Goal: Task Accomplishment & Management: Complete application form

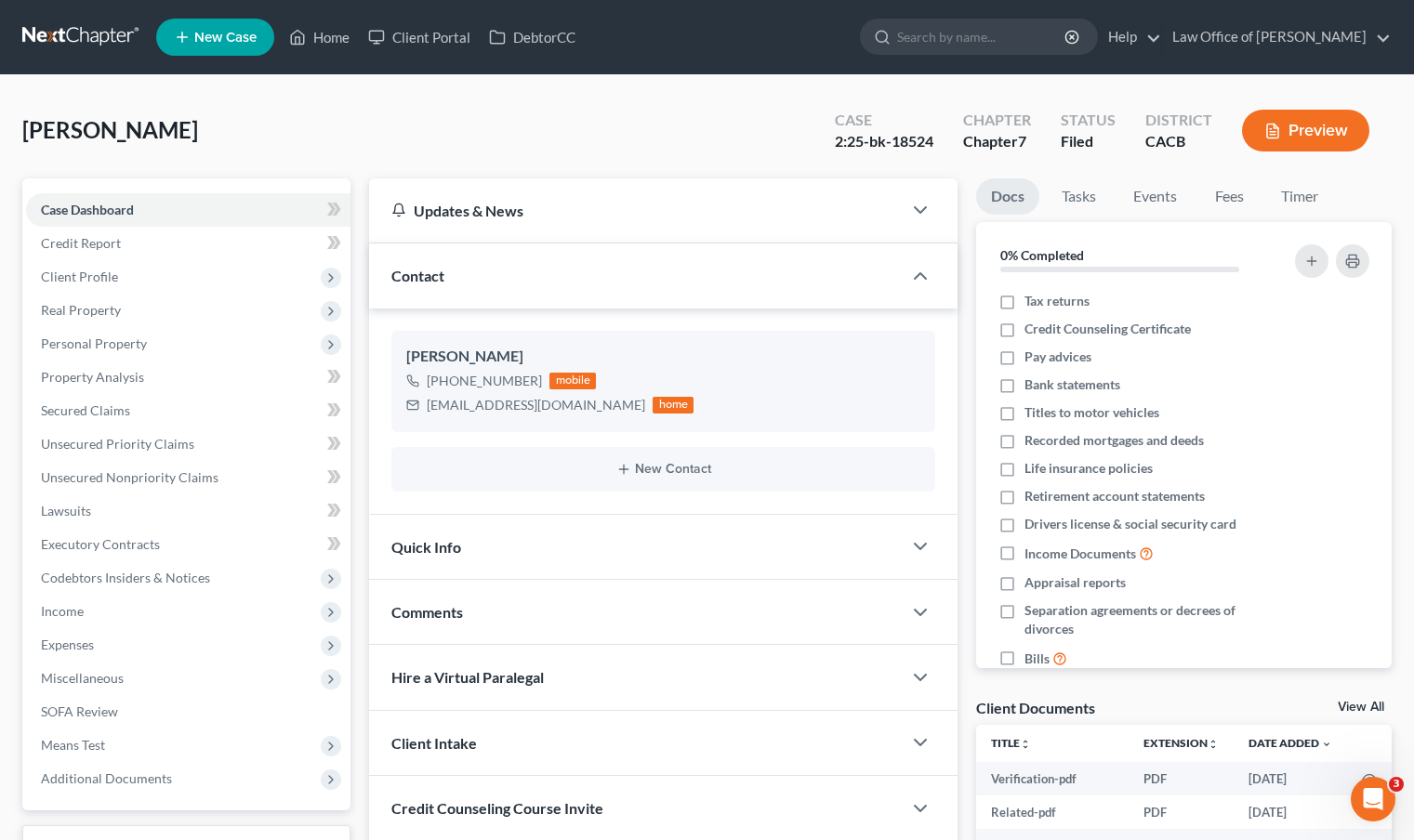
click at [225, 44] on span "New Case" at bounding box center [225, 37] width 62 height 14
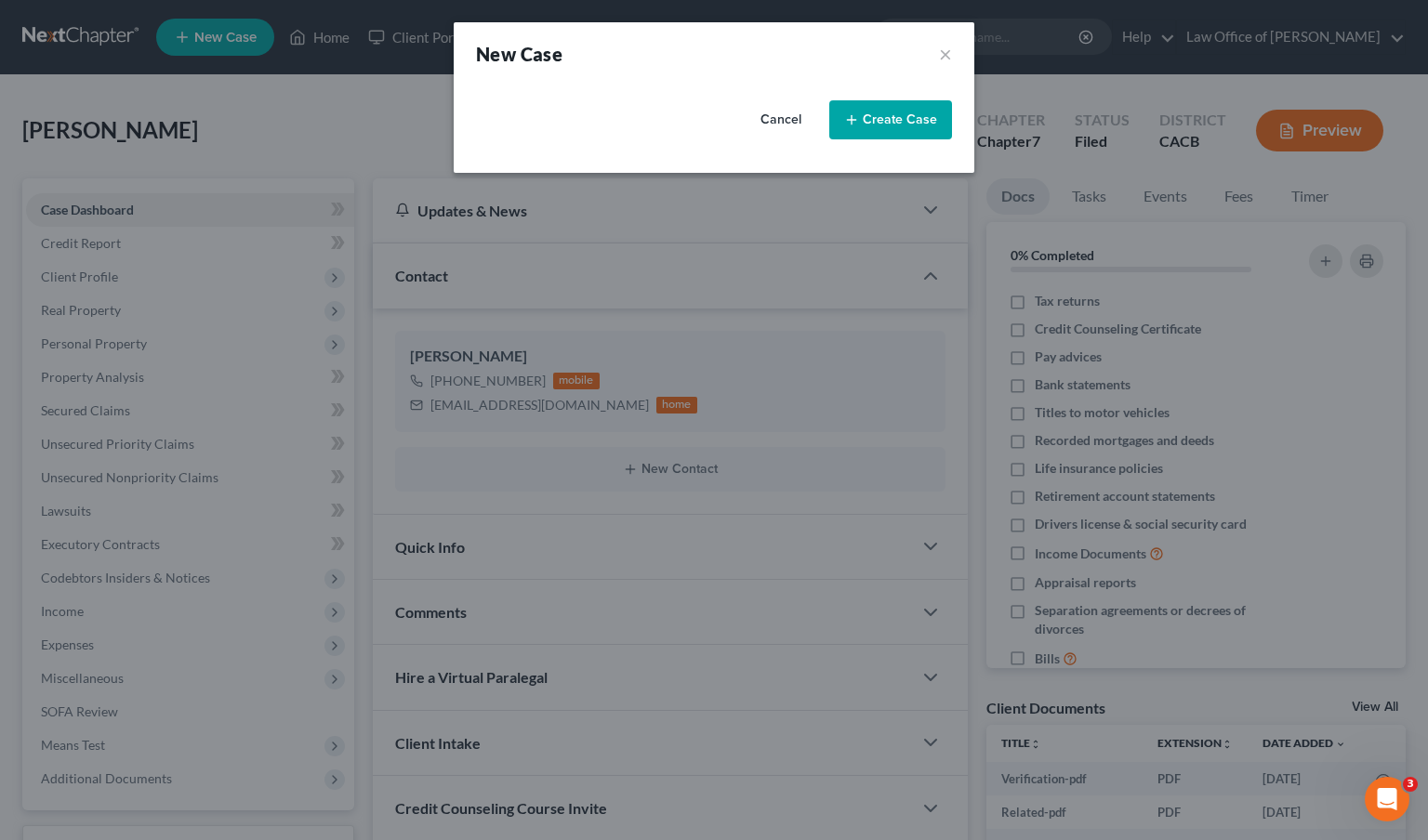
select select "7"
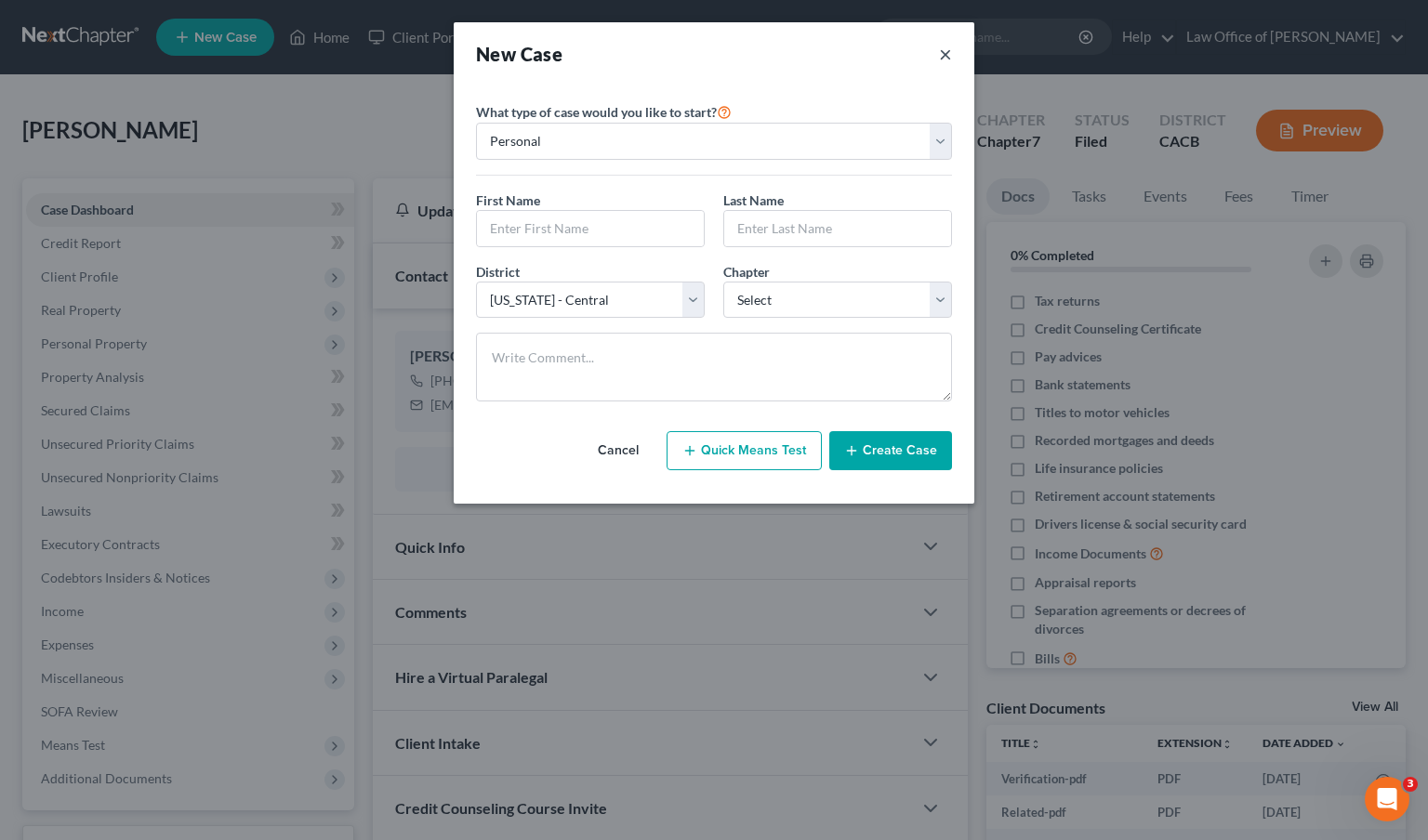
click at [945, 55] on button "×" at bounding box center [946, 54] width 13 height 26
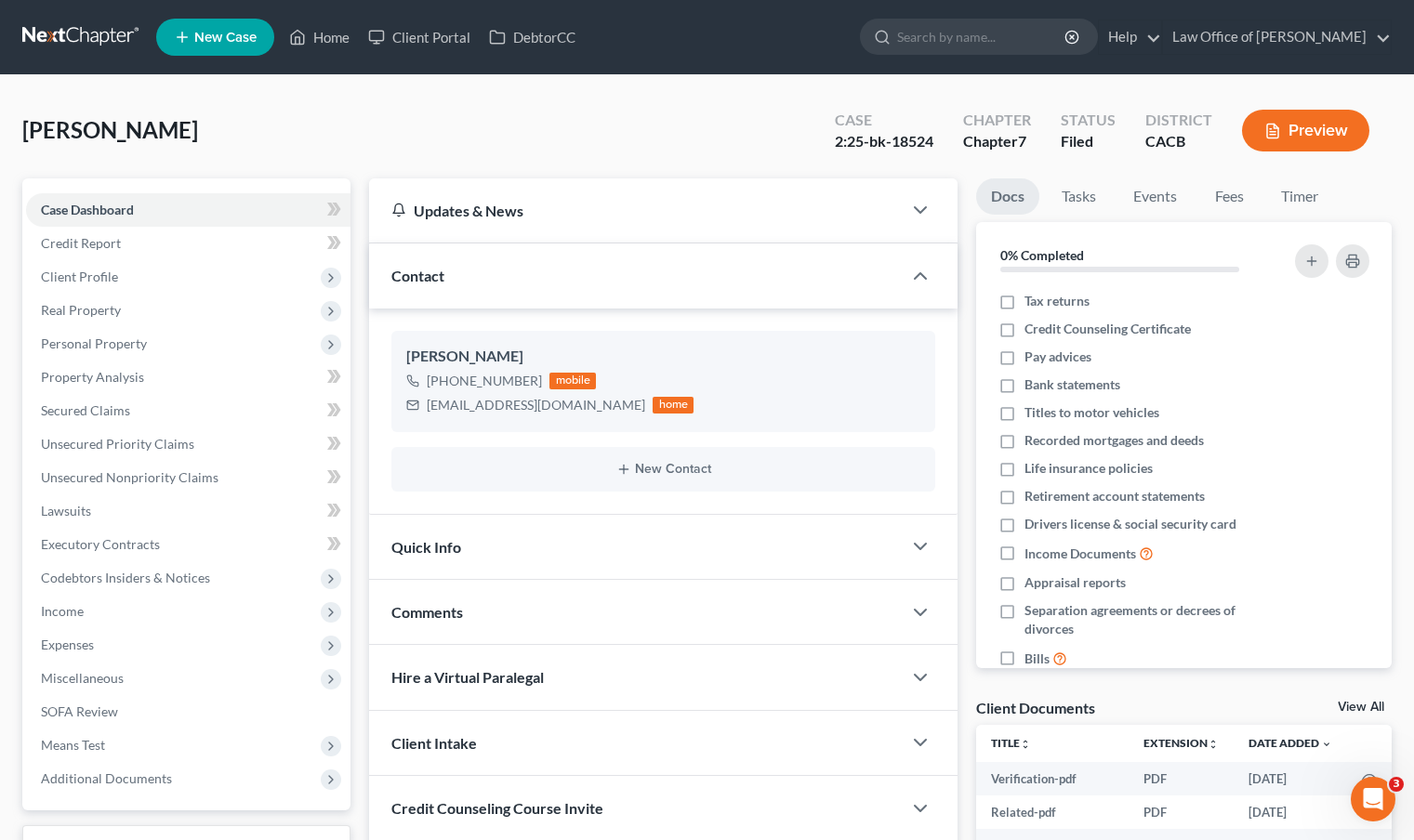
click at [101, 28] on link at bounding box center [82, 37] width 119 height 34
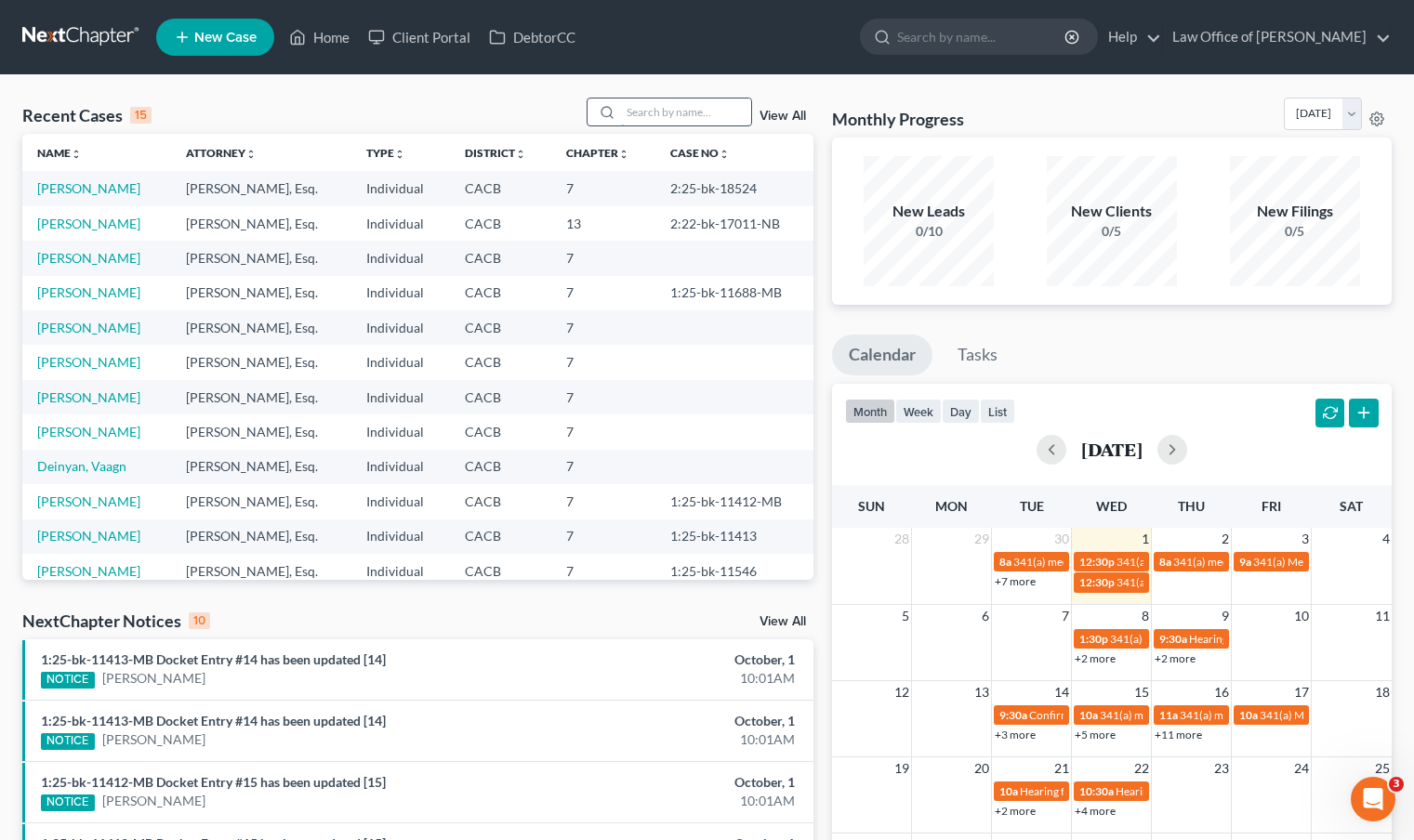
click at [700, 118] on input "search" at bounding box center [685, 112] width 130 height 27
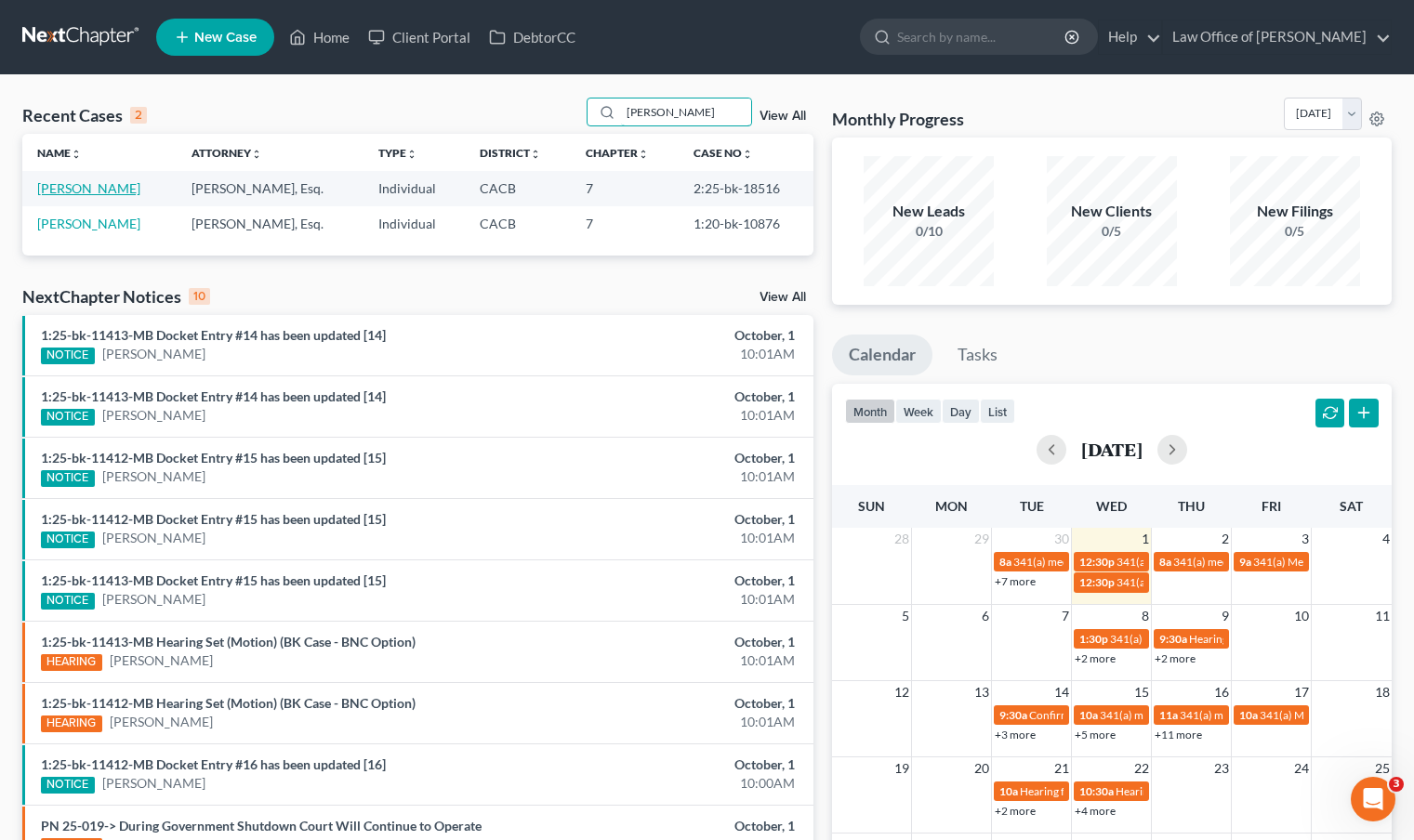
type input "kather"
click at [79, 191] on link "Hernandez, Katherine" at bounding box center [88, 188] width 103 height 15
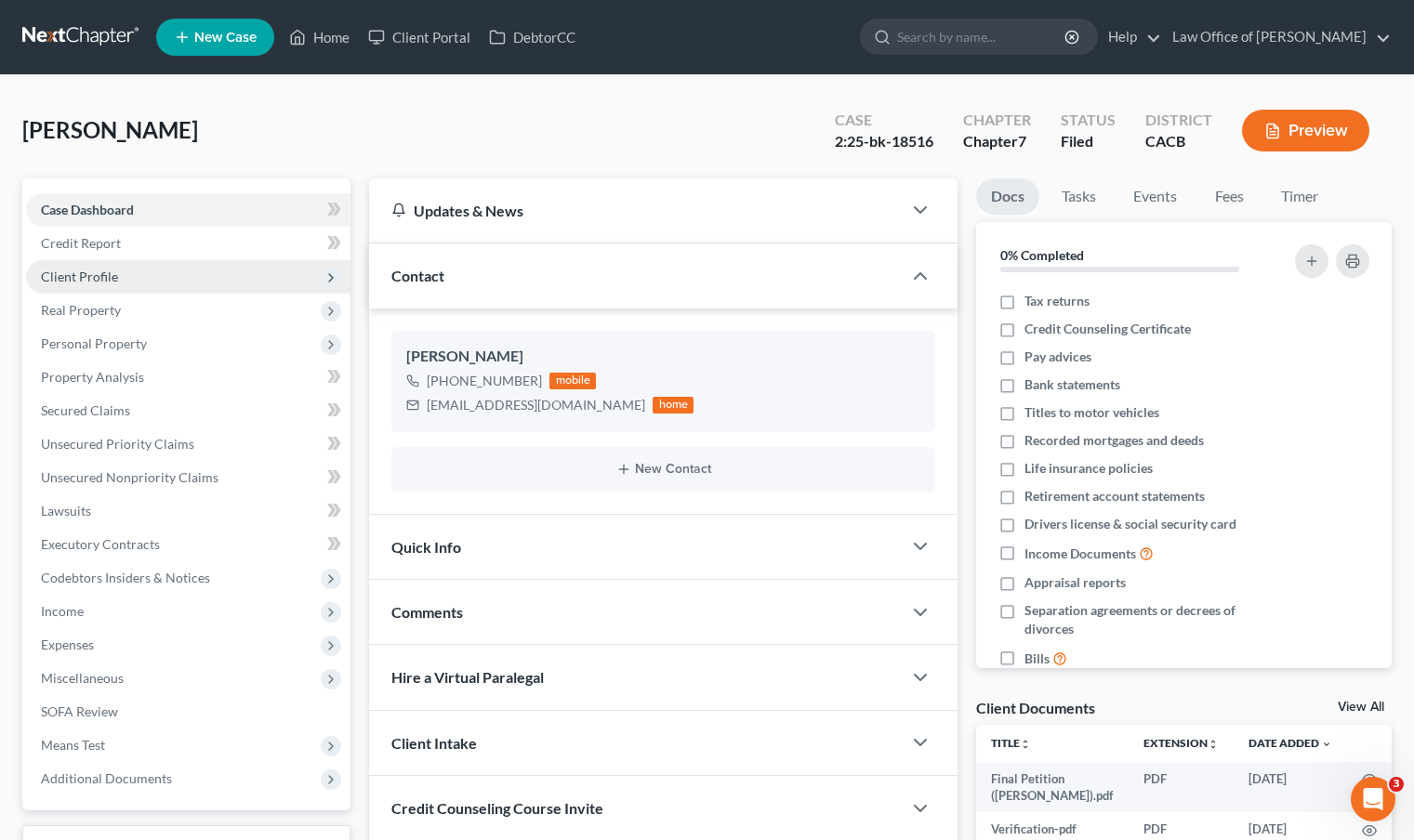
click at [158, 272] on span "Client Profile" at bounding box center [188, 277] width 325 height 34
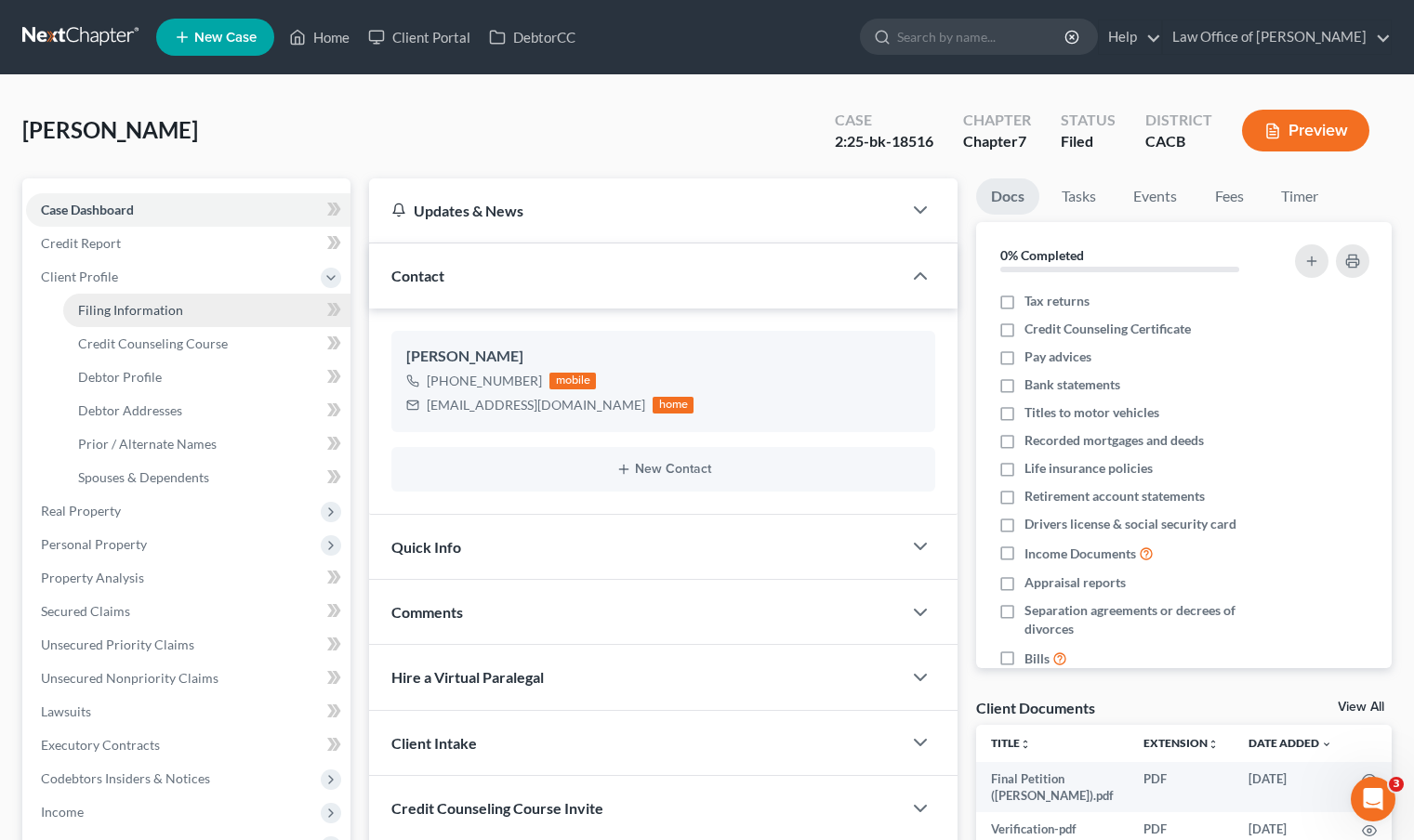
click at [154, 315] on span "Filing Information" at bounding box center [130, 309] width 105 height 15
select select "1"
select select "0"
select select "4"
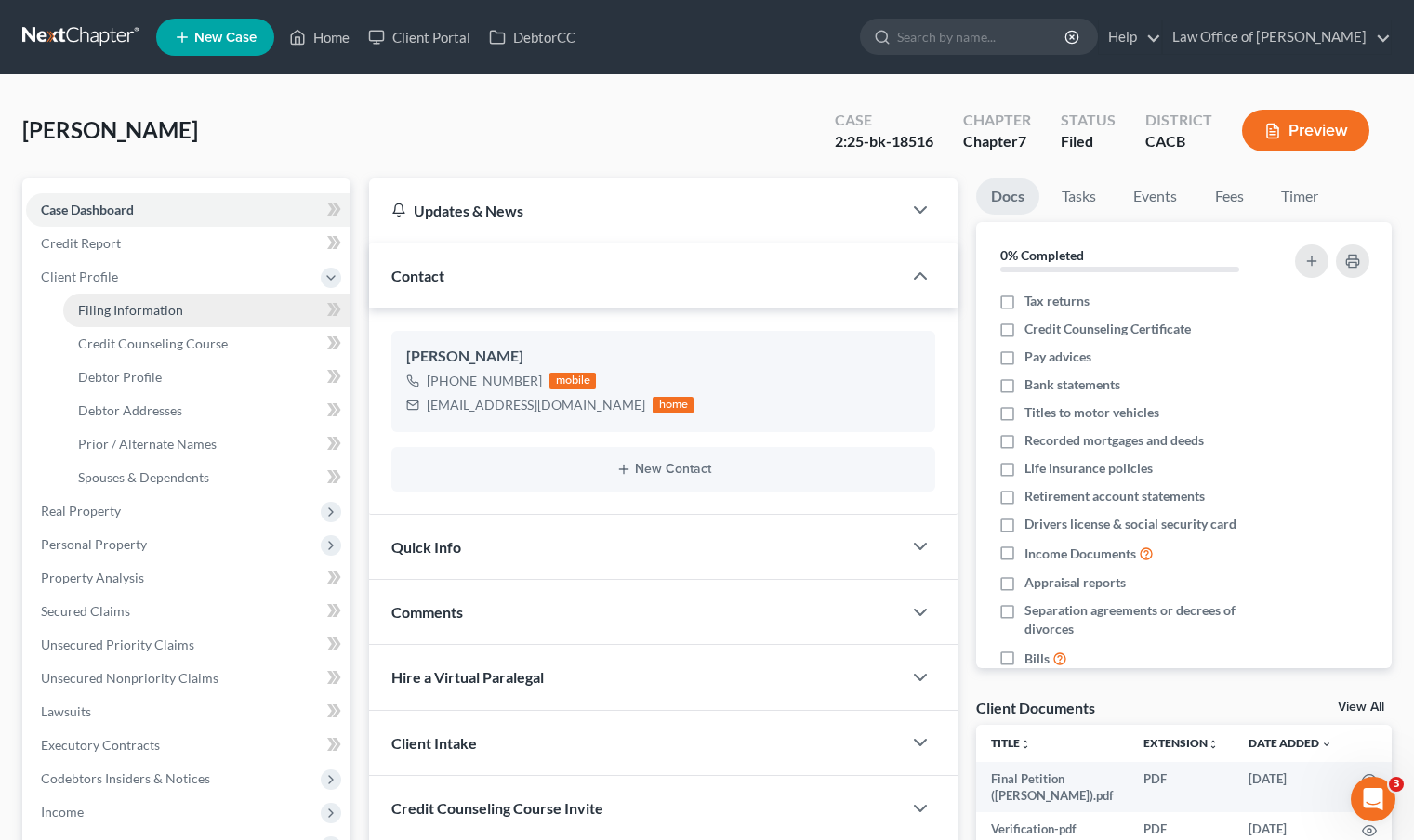
select select "0"
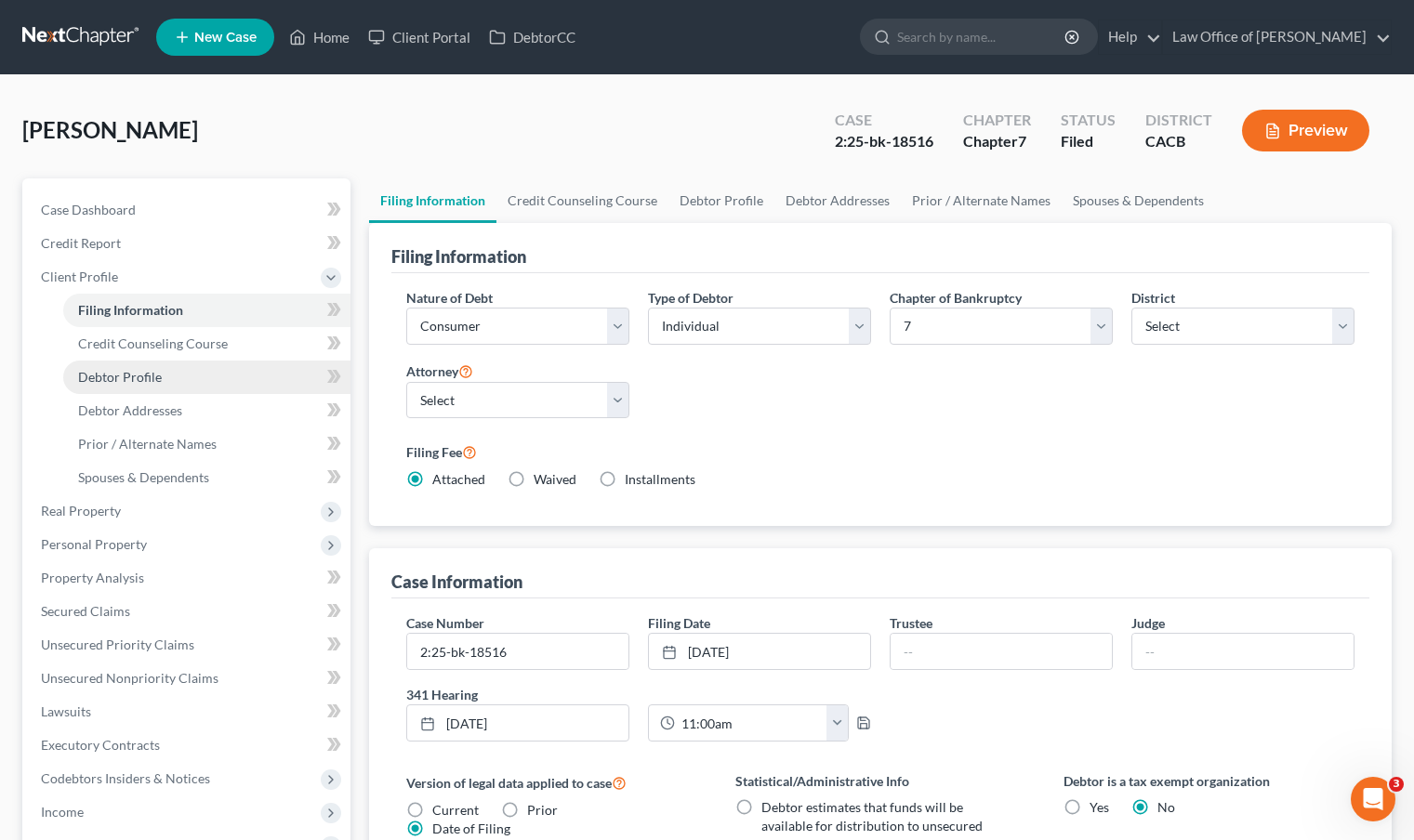
click at [188, 374] on link "Debtor Profile" at bounding box center [207, 377] width 287 height 34
select select "0"
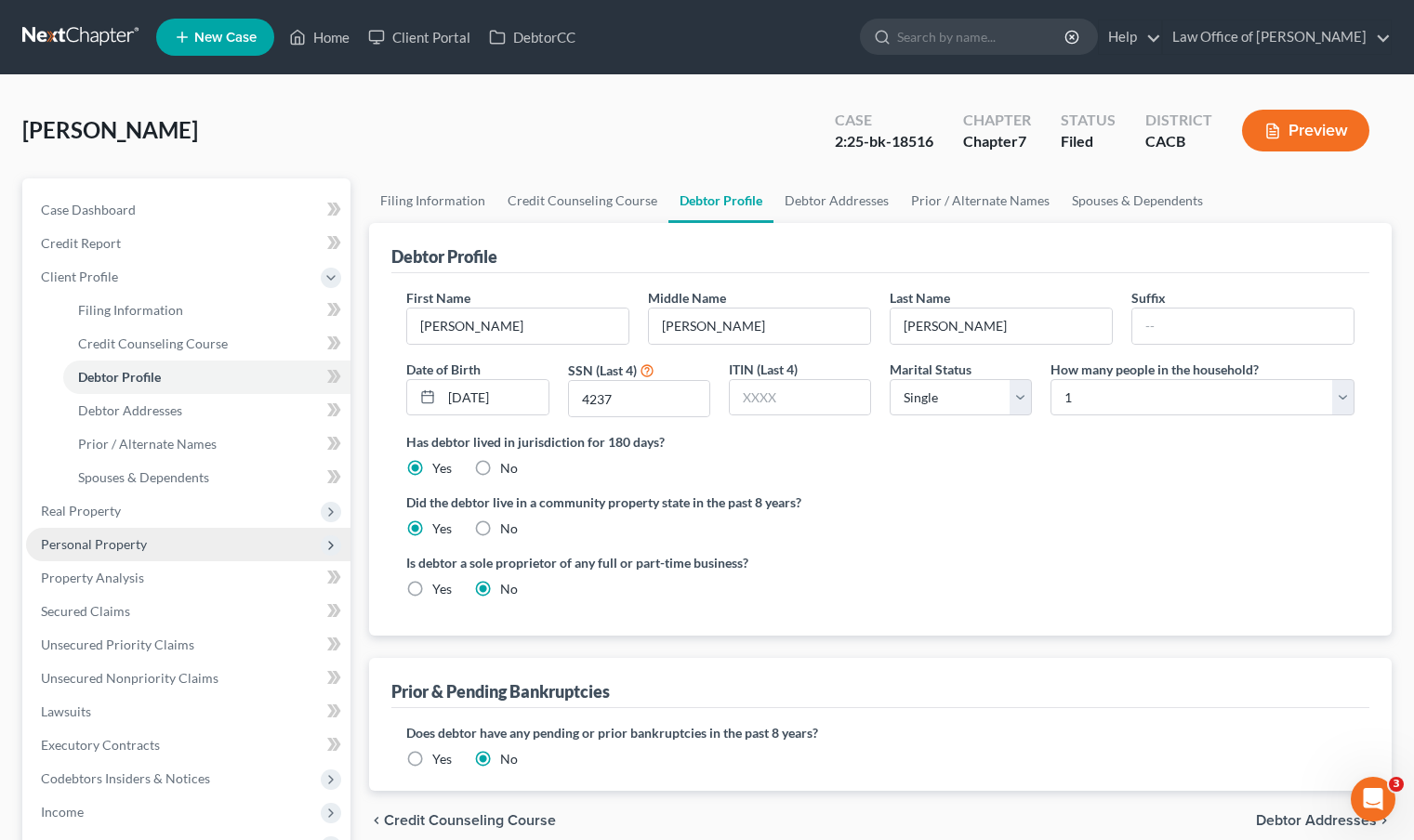
click at [135, 541] on span "Personal Property" at bounding box center [94, 544] width 106 height 15
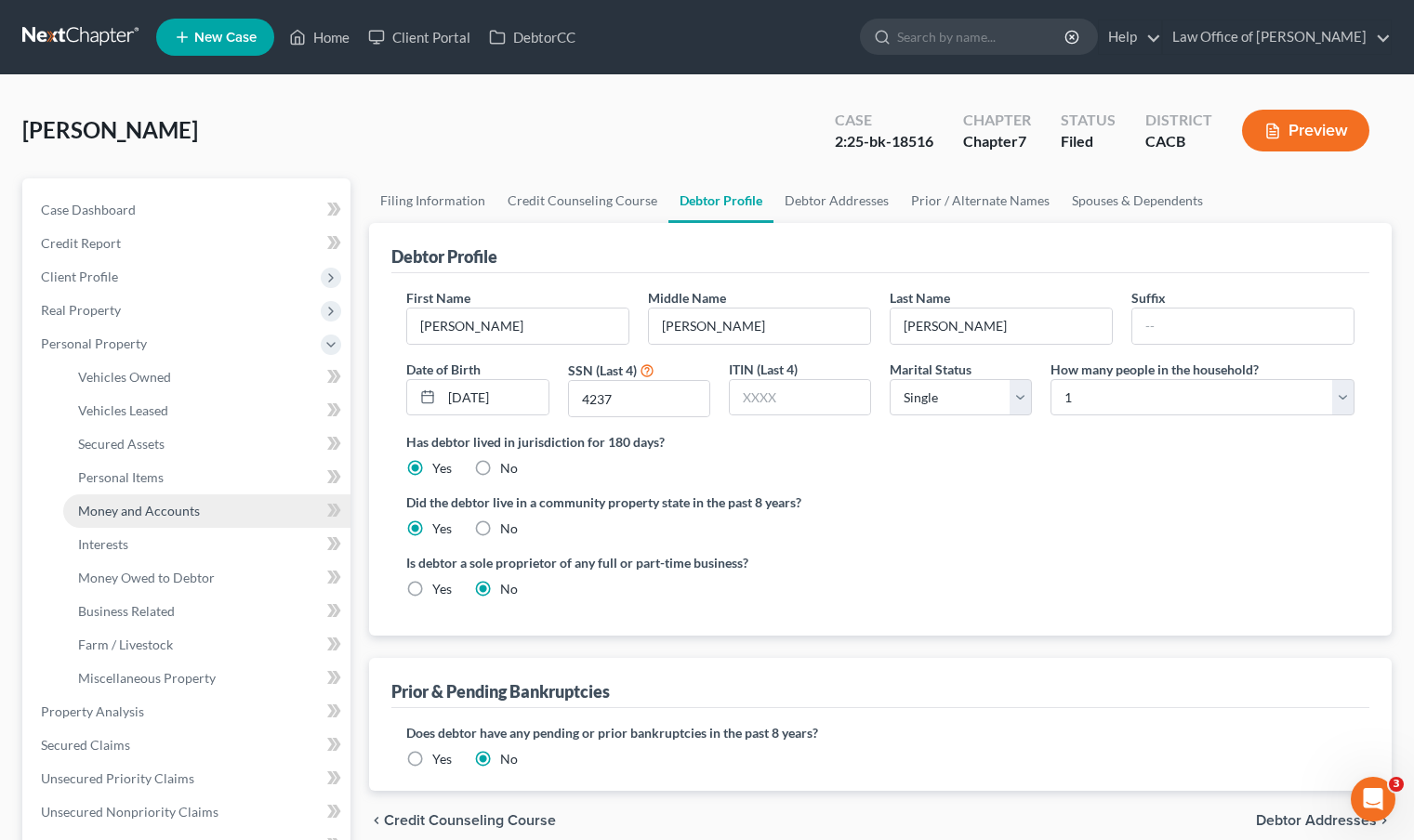
click at [138, 508] on span "Money and Accounts" at bounding box center [138, 510] width 122 height 15
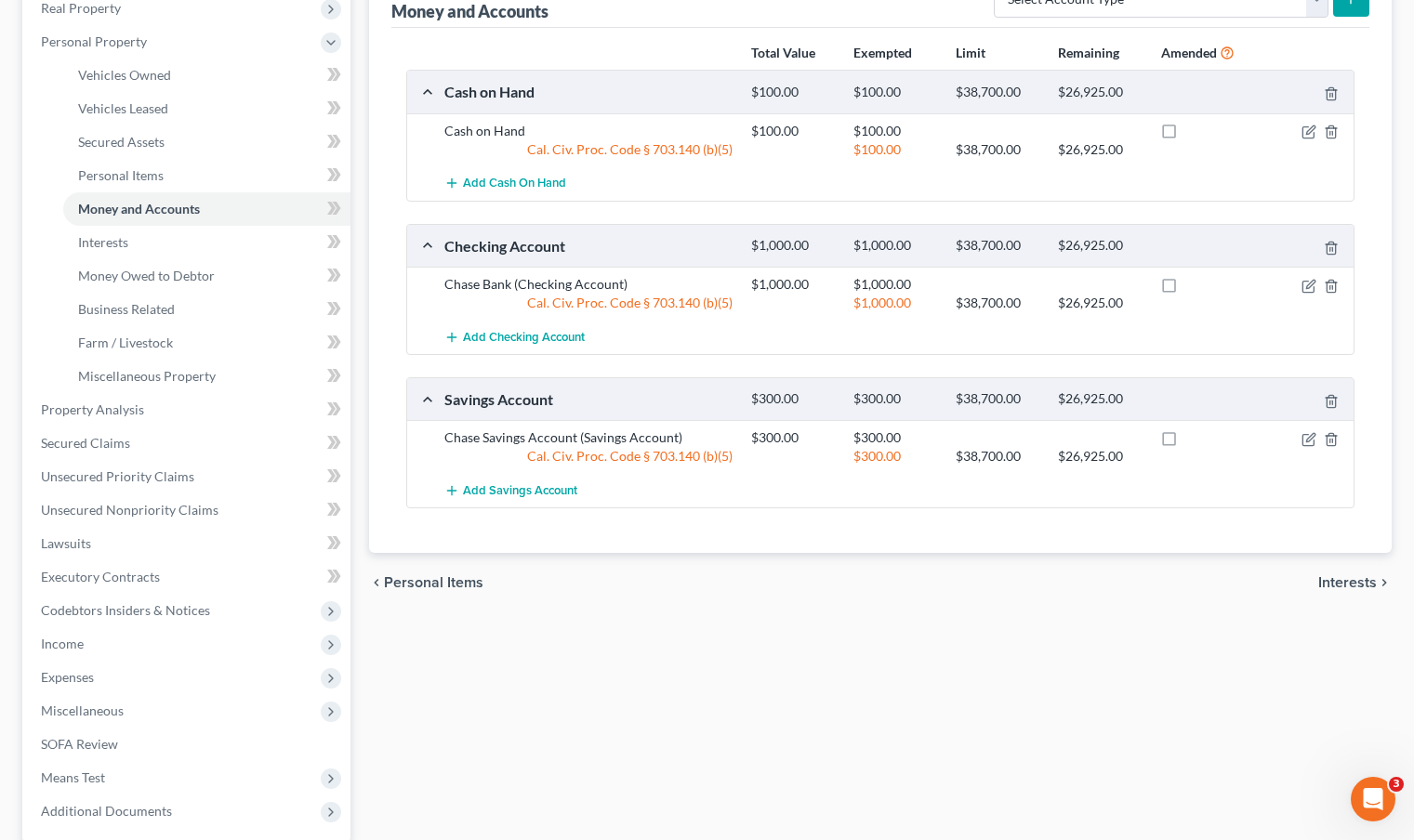
scroll to position [480, 0]
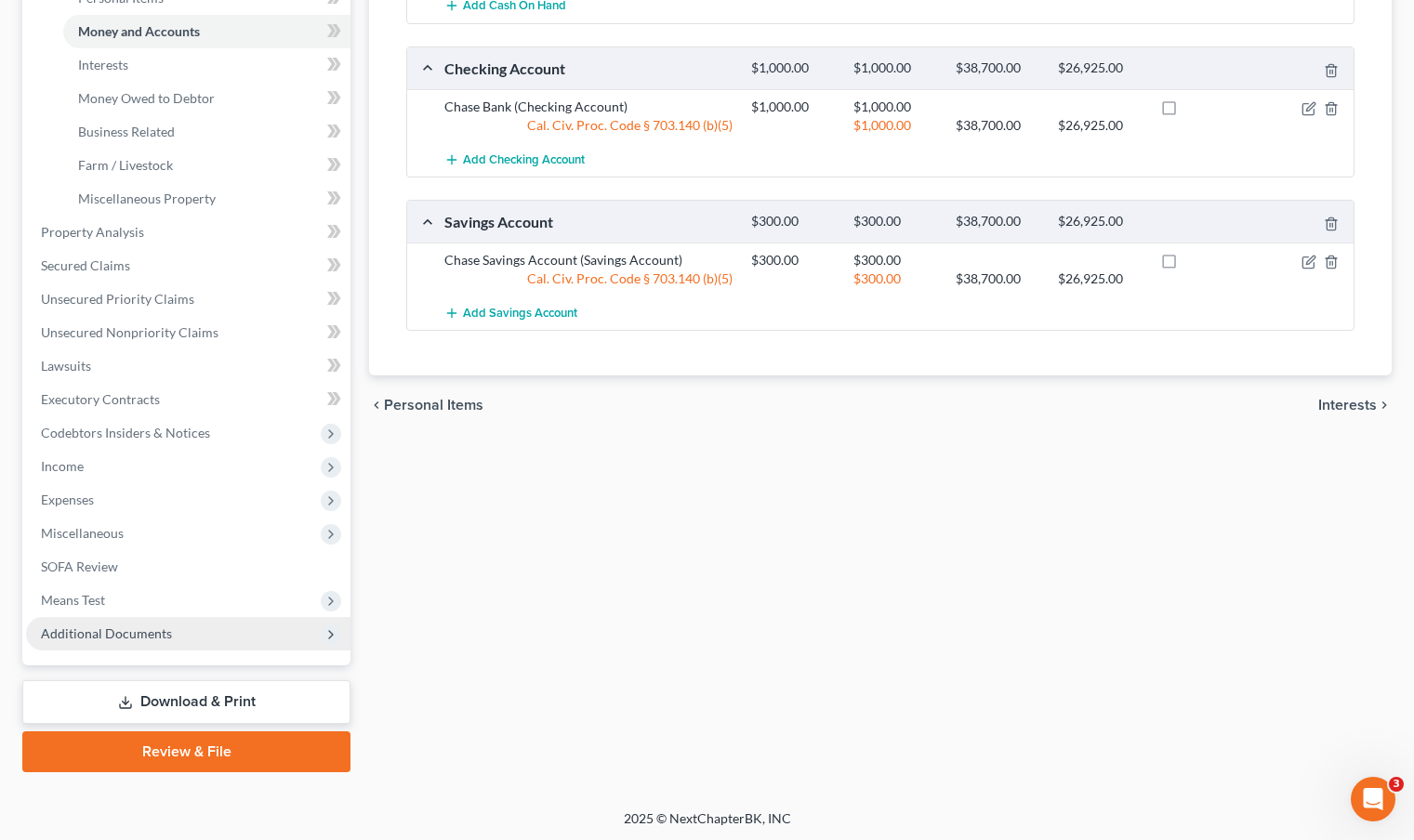
click at [114, 638] on span "Additional Documents" at bounding box center [107, 633] width 131 height 15
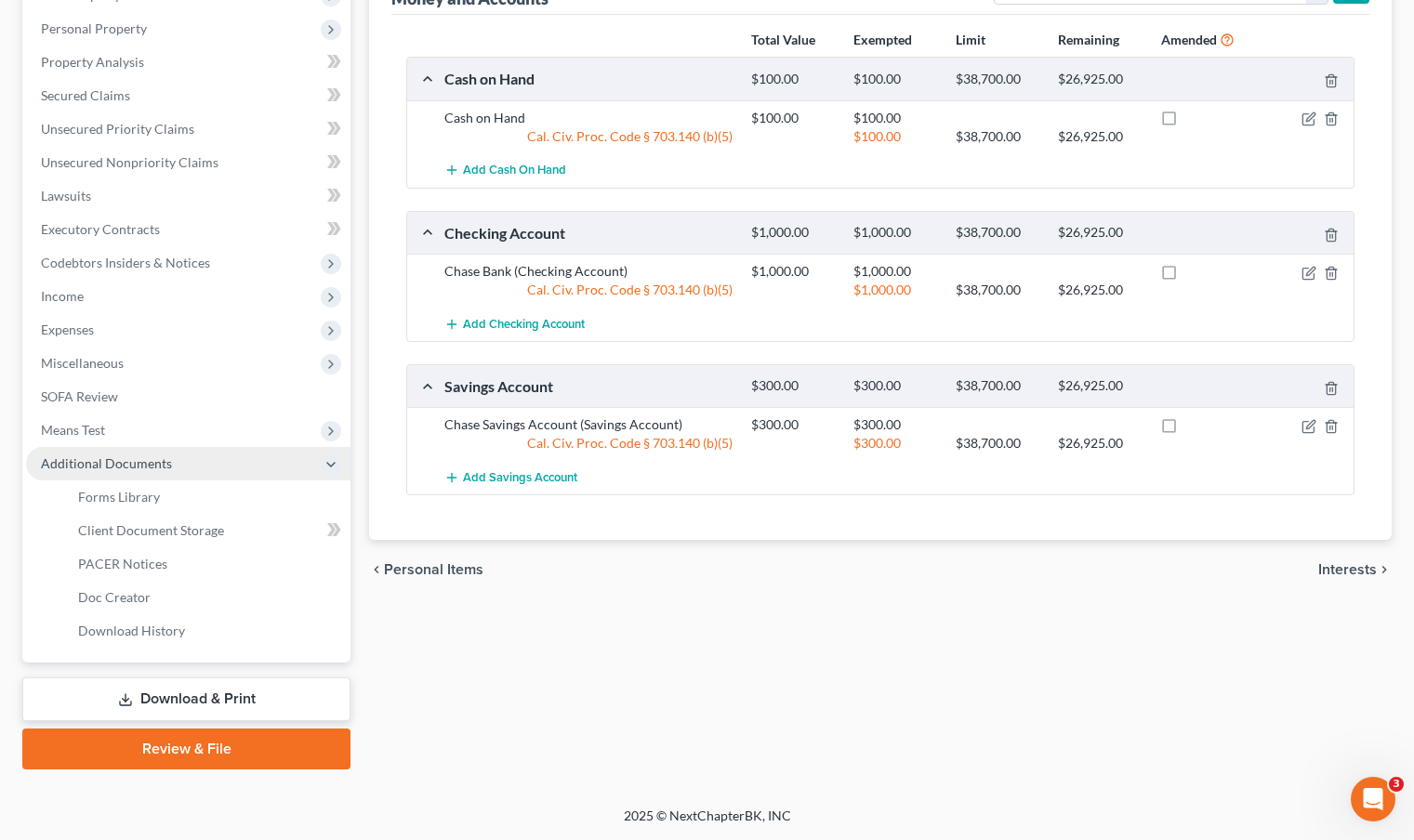
scroll to position [313, 0]
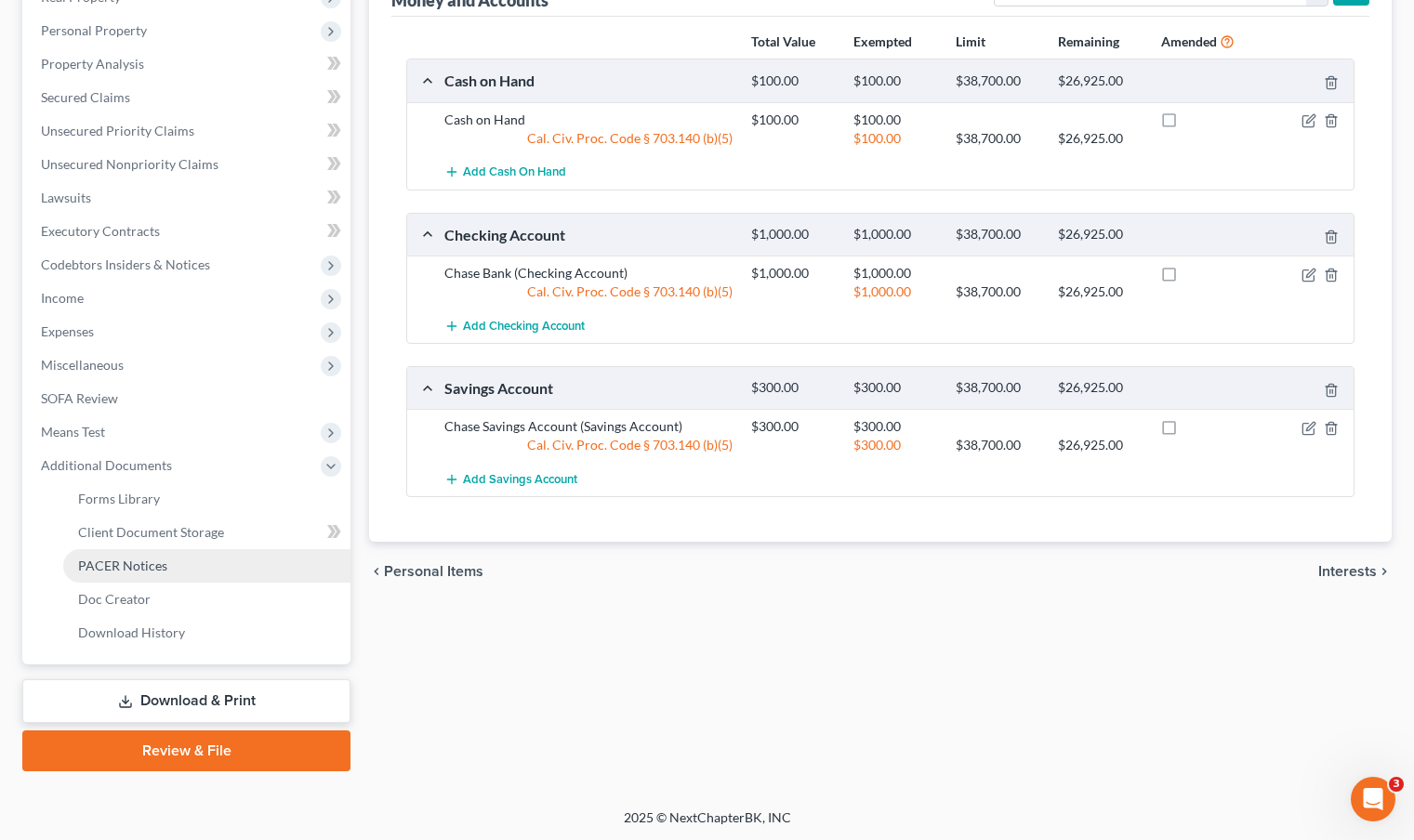
click at [167, 562] on link "PACER Notices" at bounding box center [207, 566] width 287 height 34
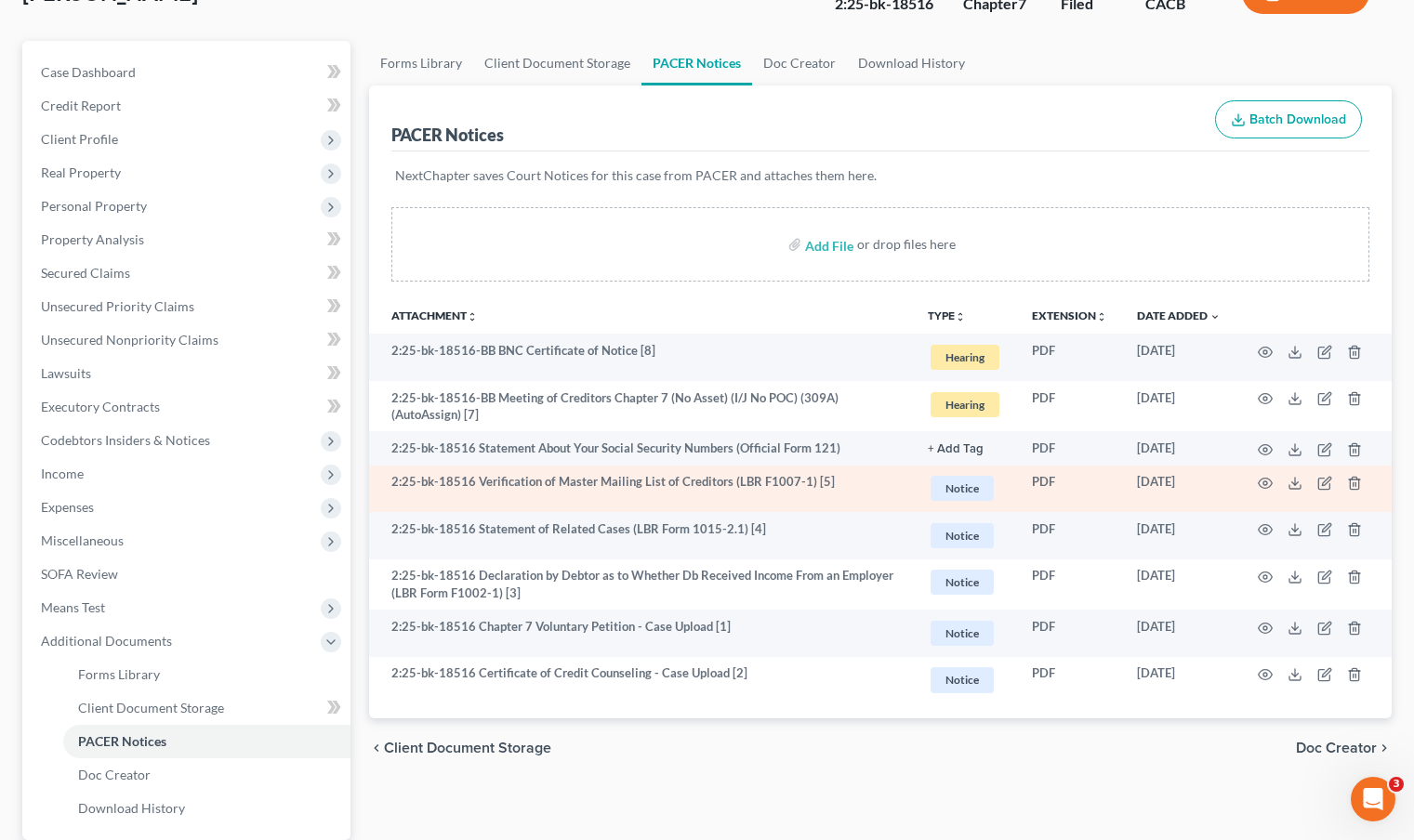
scroll to position [138, 0]
